Goal: Check status: Check status

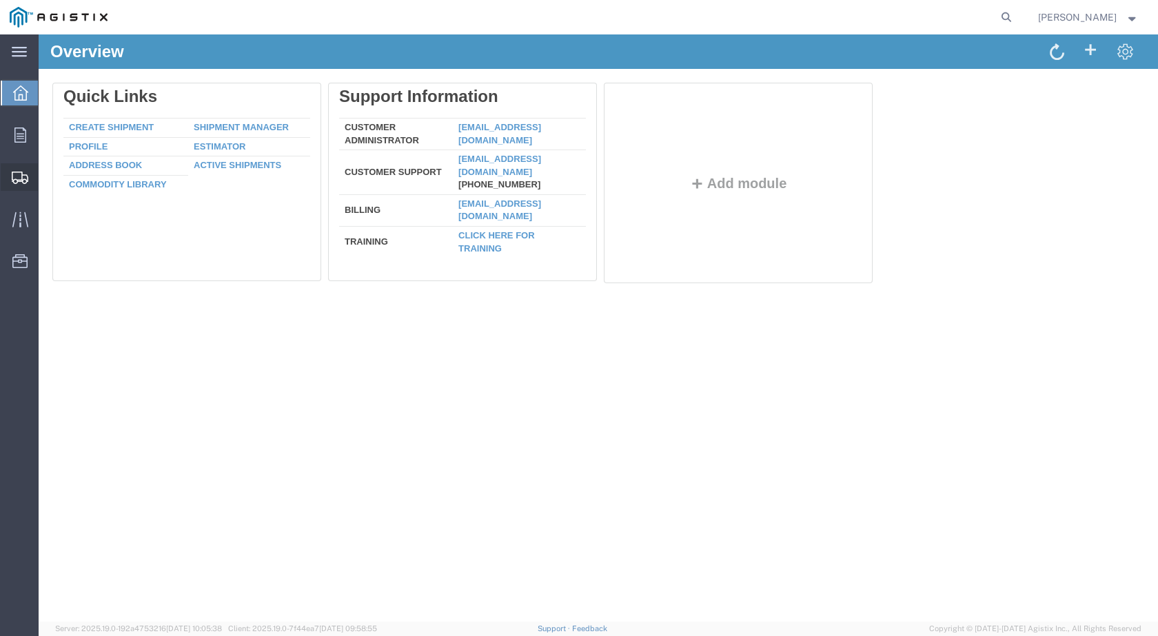
click at [48, 179] on span "Shipments" at bounding box center [43, 177] width 10 height 28
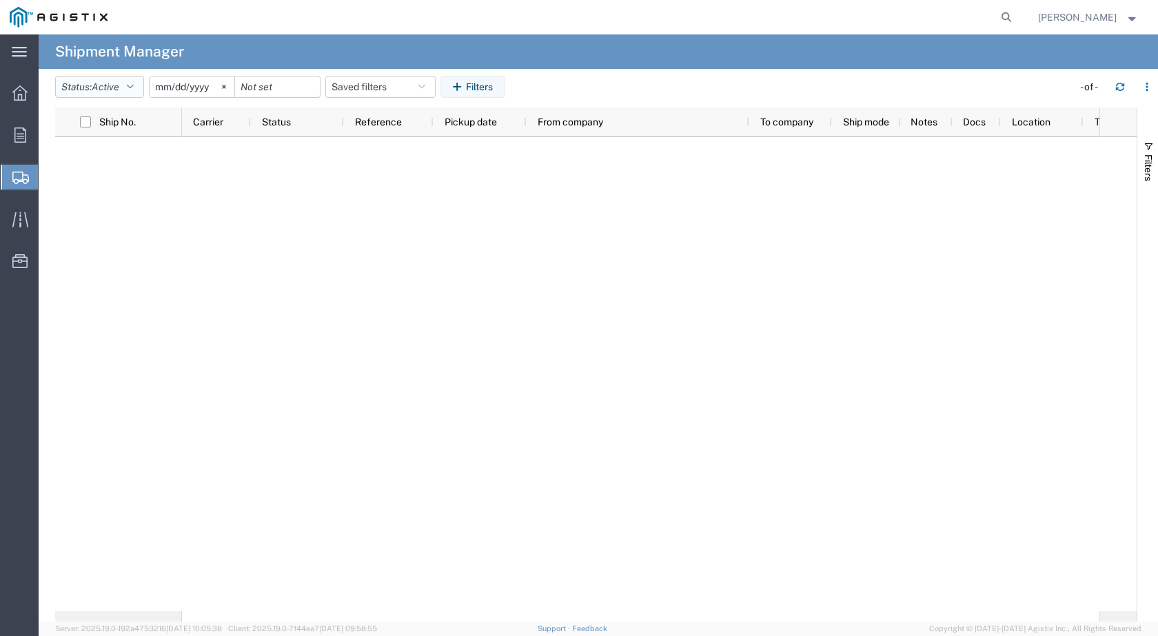
click at [134, 90] on icon "button" at bounding box center [130, 87] width 7 height 10
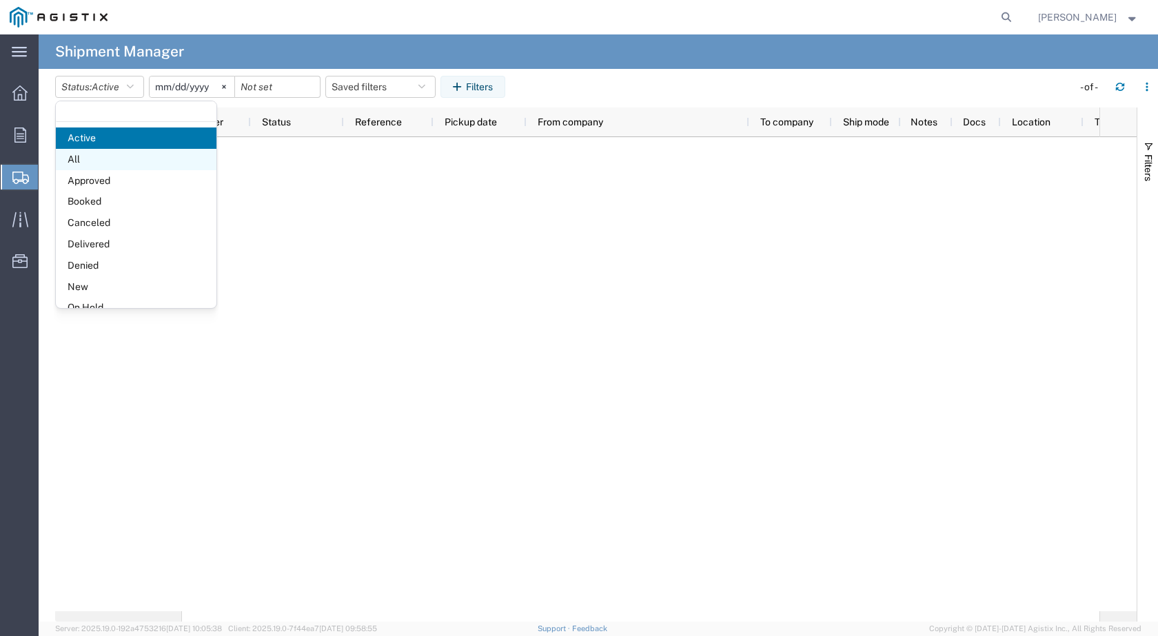
click at [90, 156] on span "All" at bounding box center [136, 159] width 161 height 21
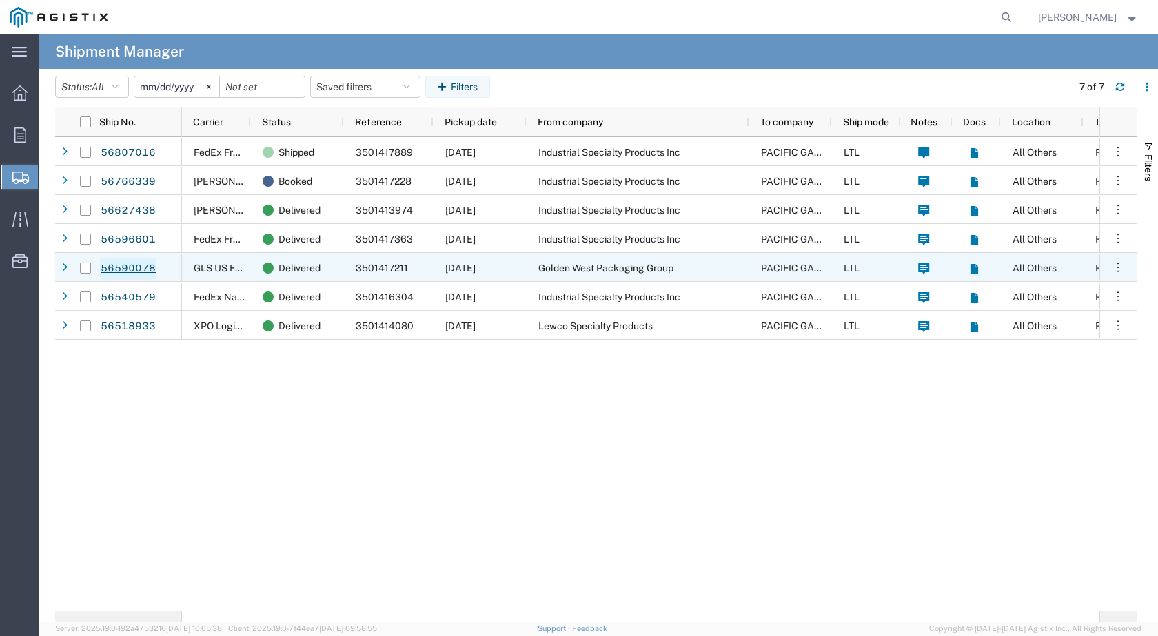
click at [129, 267] on link "56590078" at bounding box center [128, 269] width 57 height 22
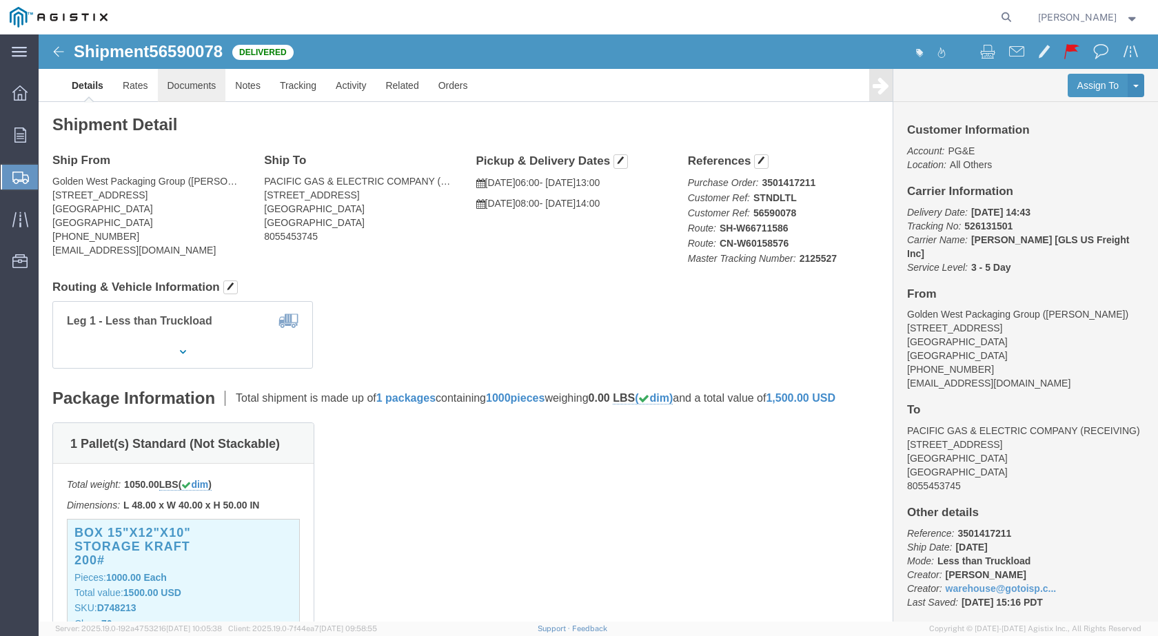
click link "Documents"
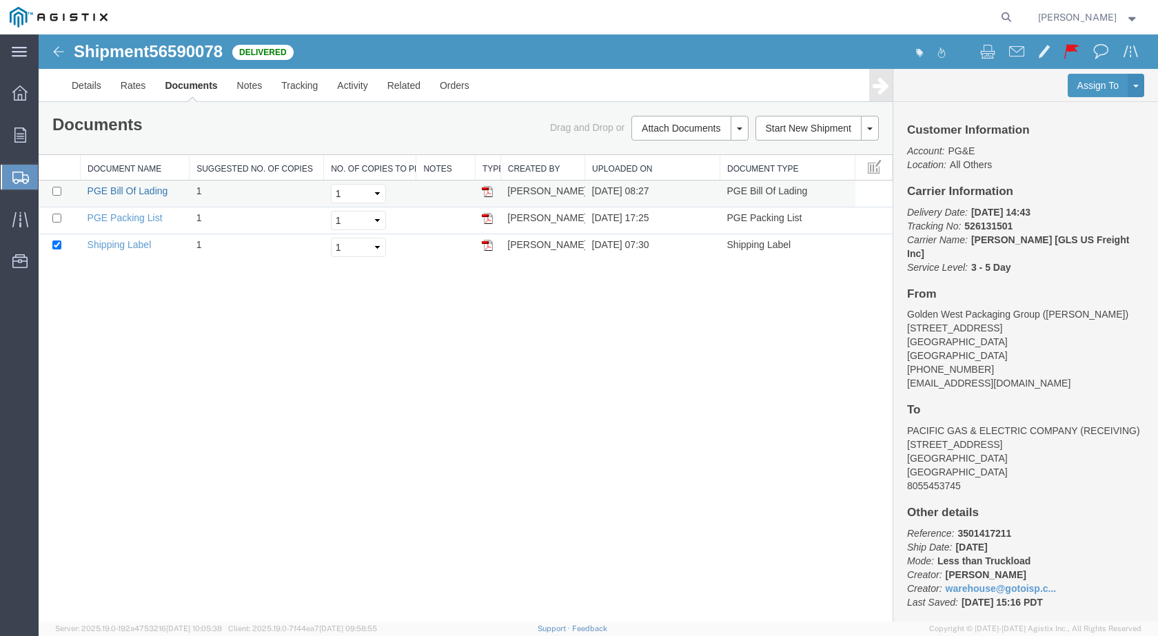
click at [135, 190] on link "PGE Bill Of Lading" at bounding box center [128, 190] width 81 height 11
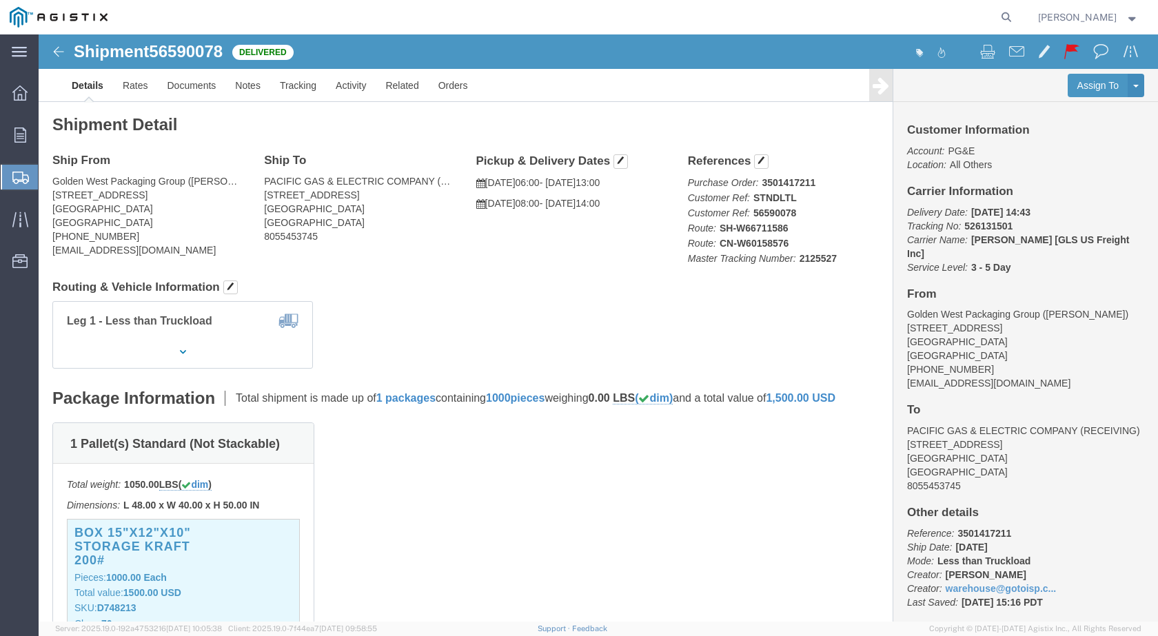
click b "2125527"
copy b "2125527"
click div "Leg 1 - Less than Truckload Container No.: 00030"
click link "Documents"
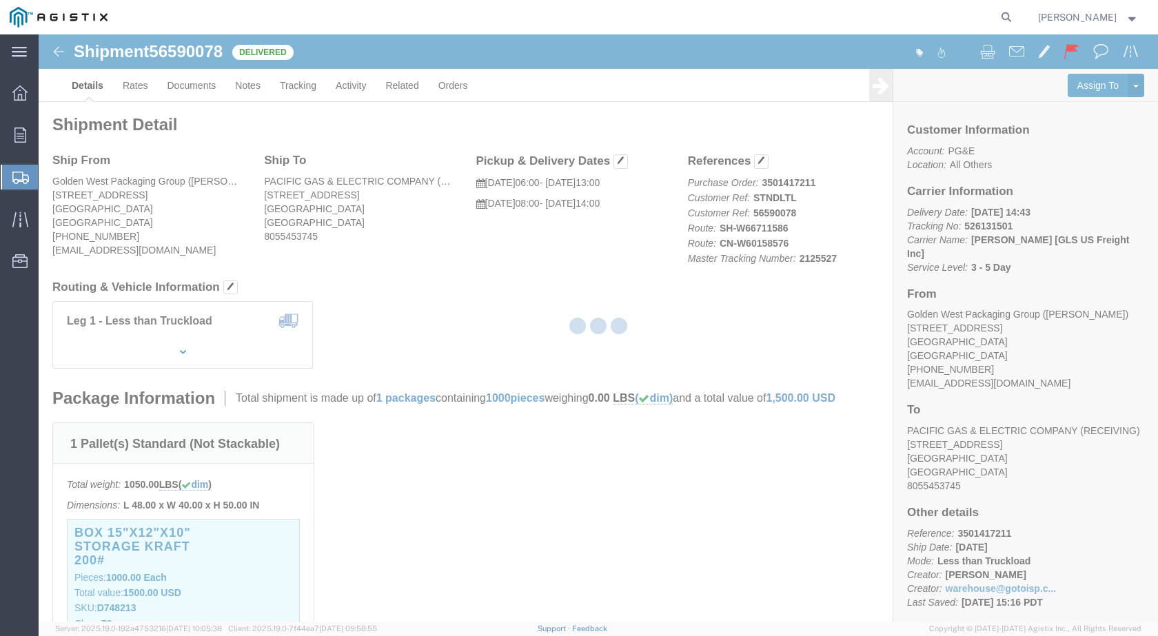
click at [298, 85] on div at bounding box center [598, 327] width 1119 height 587
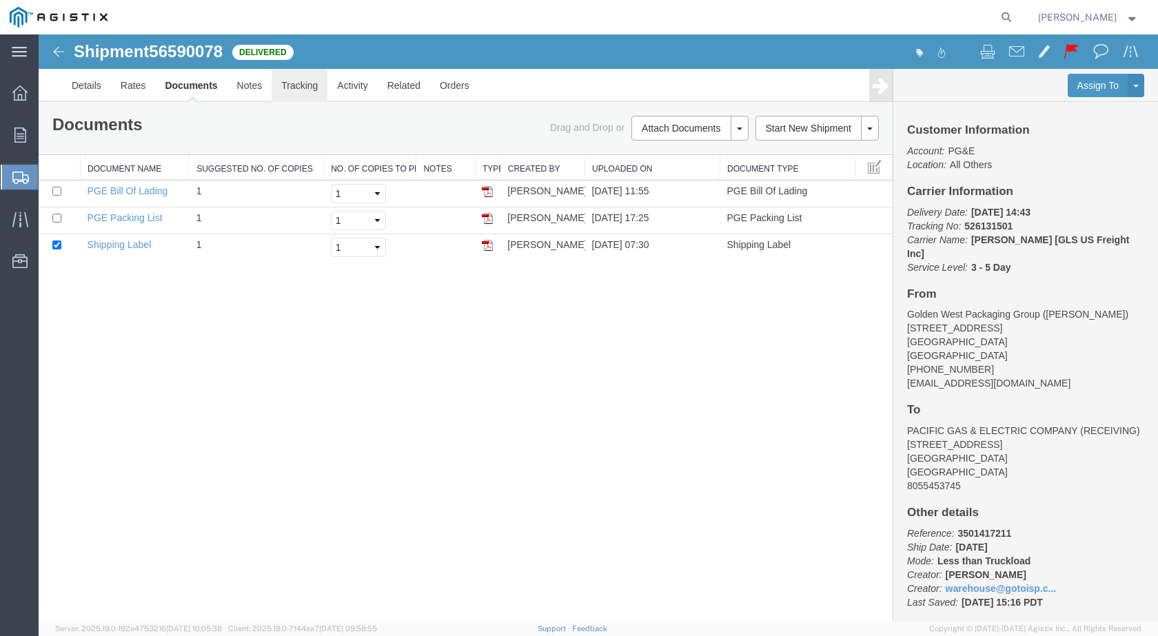
click at [298, 85] on link "Tracking" at bounding box center [300, 85] width 56 height 33
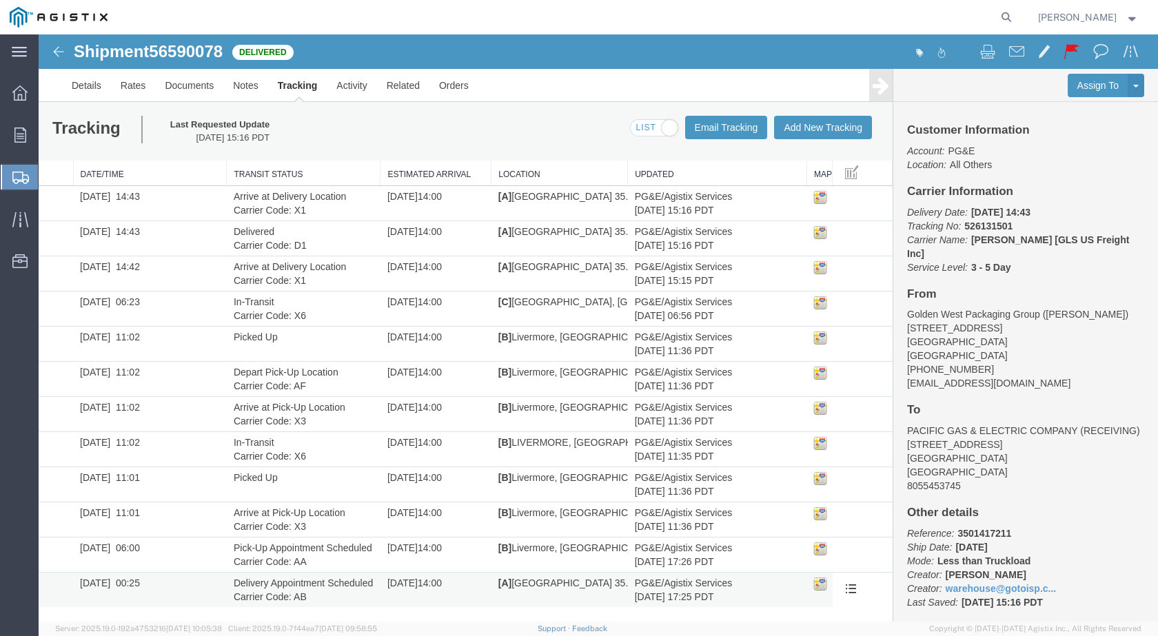
click at [290, 580] on td "Delivery Appointment Scheduled Carrier Code: AB" at bounding box center [304, 590] width 154 height 35
click at [185, 83] on link "Documents" at bounding box center [189, 85] width 68 height 33
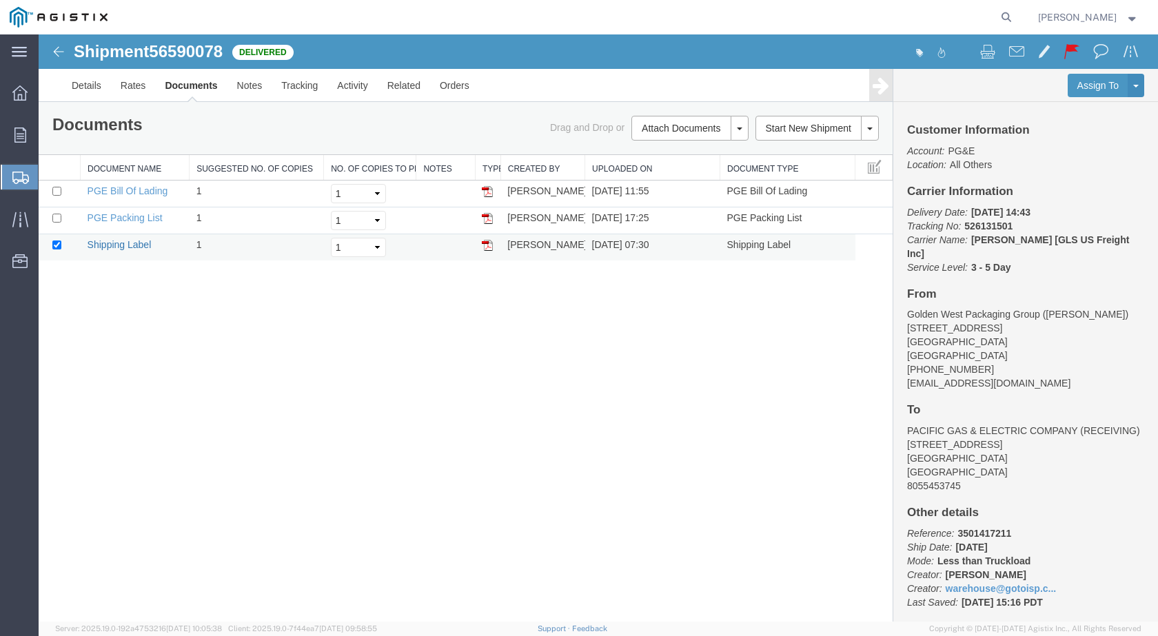
drag, startPoint x: 125, startPoint y: 248, endPoint x: 140, endPoint y: 243, distance: 15.3
click at [125, 248] on link "Shipping Label" at bounding box center [120, 244] width 64 height 11
click at [130, 89] on link "Rates" at bounding box center [133, 85] width 45 height 33
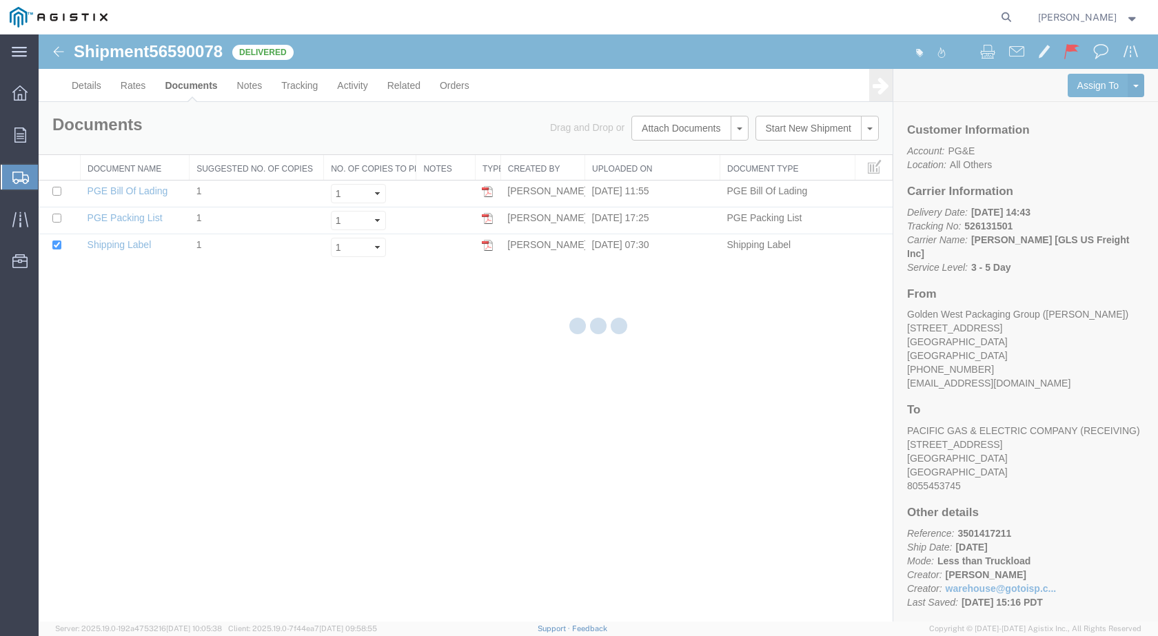
click at [91, 89] on div at bounding box center [598, 327] width 1119 height 587
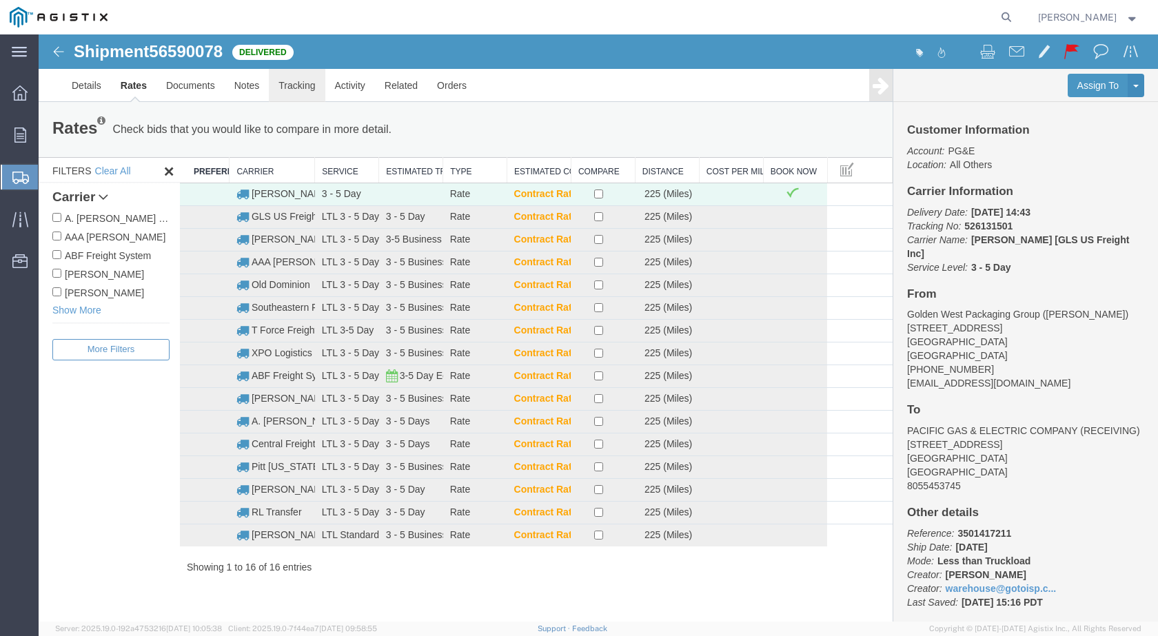
click at [300, 83] on link "Tracking" at bounding box center [297, 85] width 56 height 33
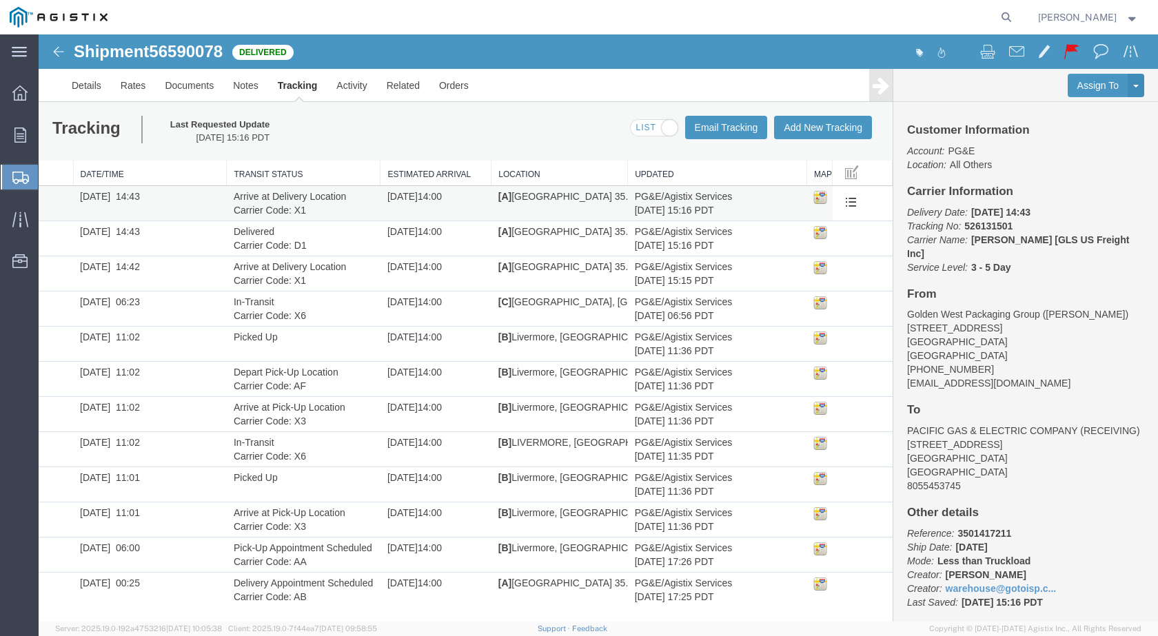
click at [820, 193] on img at bounding box center [820, 197] width 14 height 14
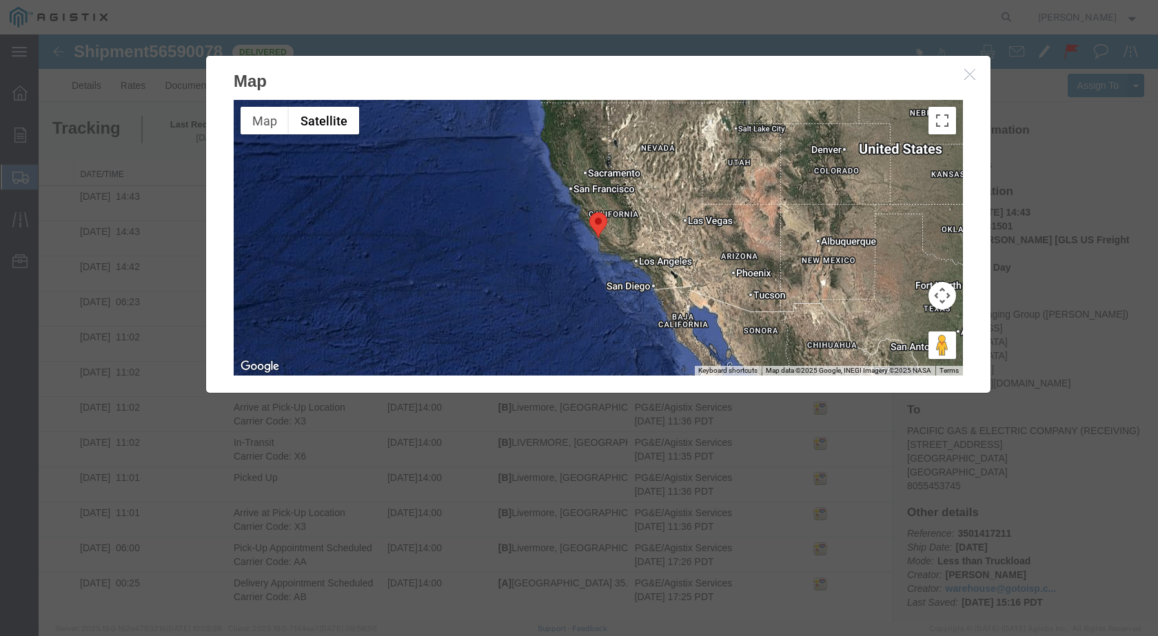
click at [973, 79] on icon "button" at bounding box center [969, 74] width 11 height 12
